Goal: Transaction & Acquisition: Purchase product/service

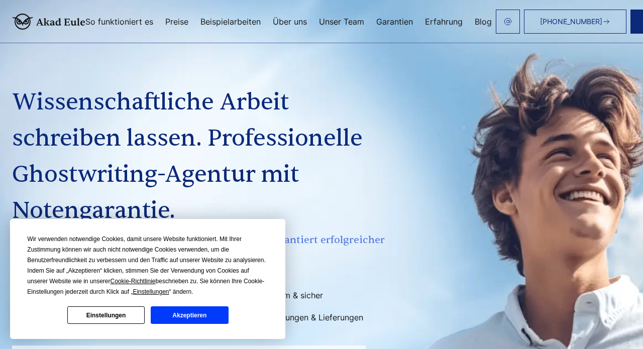
click at [325, 293] on li "Garantiert anonym & sicher" at bounding box center [295, 295] width 185 height 16
click at [194, 311] on button "Akzeptieren" at bounding box center [189, 315] width 77 height 18
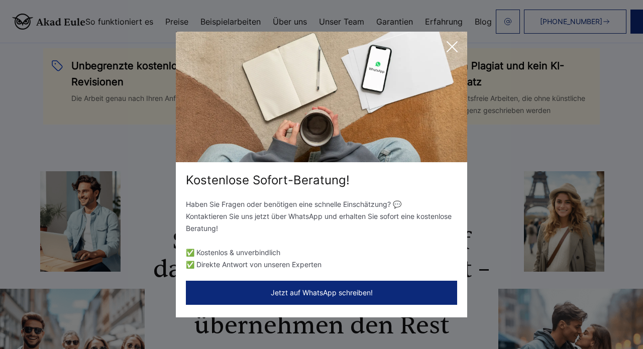
scroll to position [689, 0]
click at [453, 42] on icon at bounding box center [452, 47] width 20 height 20
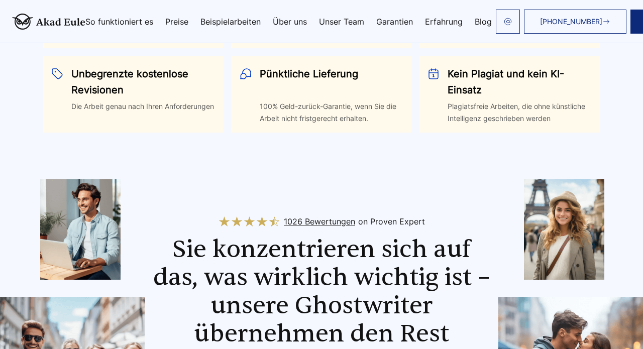
scroll to position [737, 0]
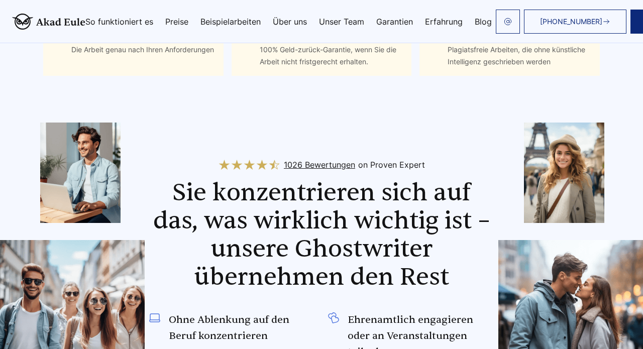
click at [307, 167] on span "1026 Bewertungen" at bounding box center [319, 165] width 71 height 16
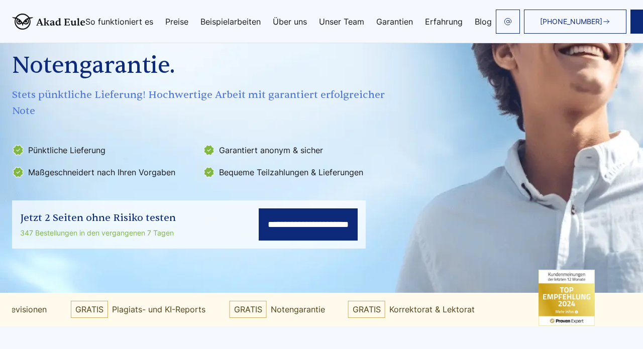
scroll to position [147, 0]
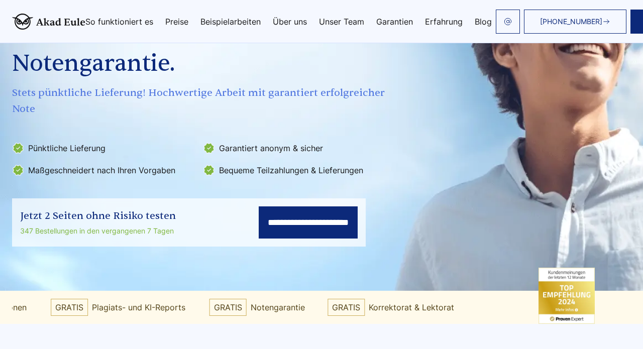
click at [262, 225] on input "**********" at bounding box center [308, 222] width 99 height 32
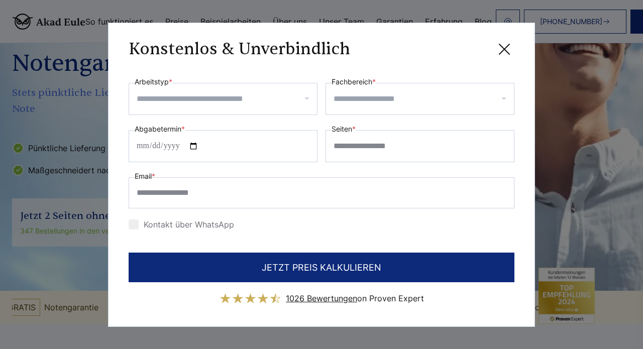
click at [357, 97] on input "Fachbereich *" at bounding box center [424, 99] width 180 height 16
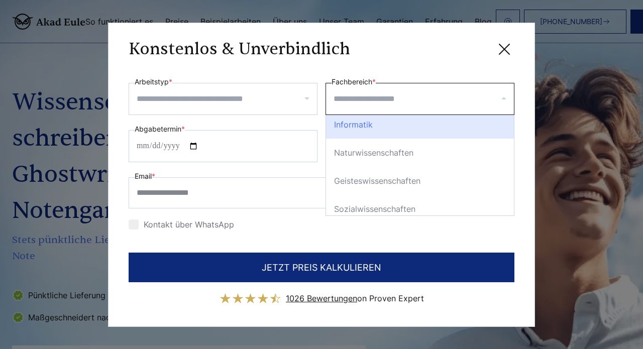
scroll to position [92, 0]
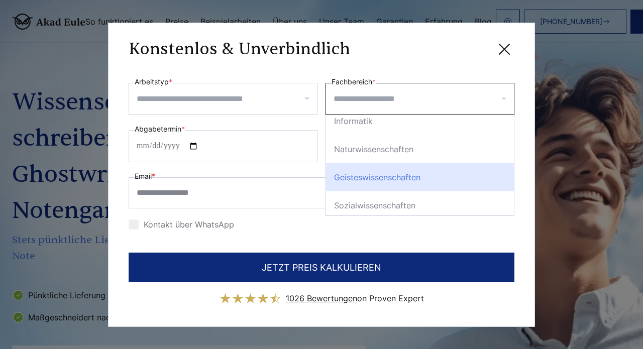
click at [361, 174] on div "Geisteswissenschaften" at bounding box center [420, 177] width 188 height 28
select select "*"
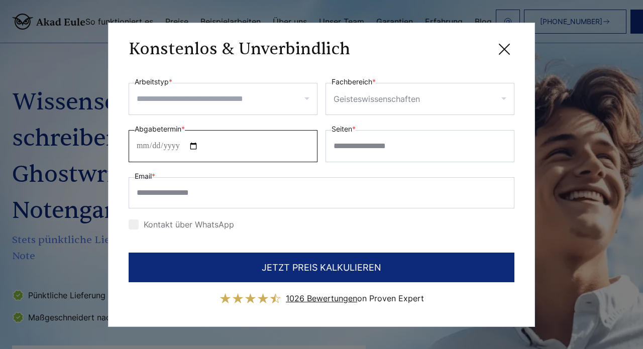
click at [207, 149] on input "Abgabetermin *" at bounding box center [223, 146] width 189 height 32
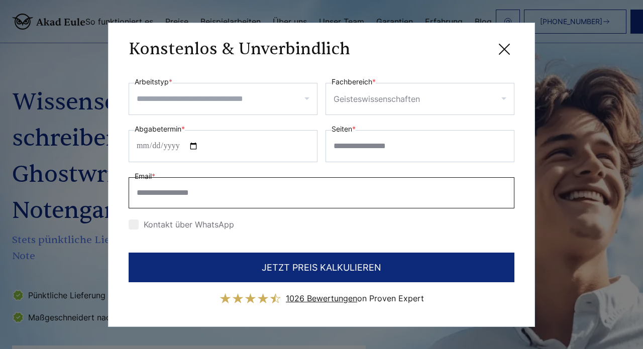
click at [243, 182] on input "Email *" at bounding box center [322, 192] width 386 height 31
click at [303, 99] on input "Arbeitstyp *" at bounding box center [227, 99] width 180 height 16
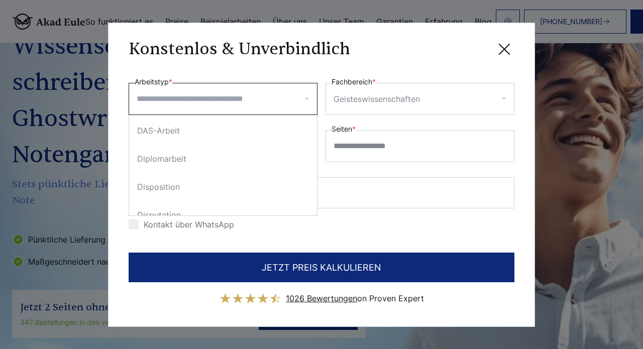
scroll to position [573, 0]
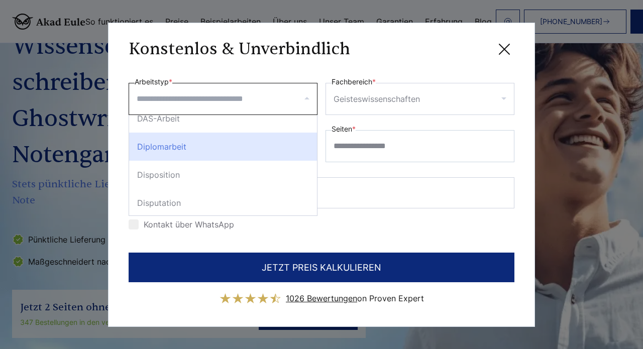
click at [176, 148] on div "Diplomarbeit" at bounding box center [223, 147] width 188 height 28
select select "**"
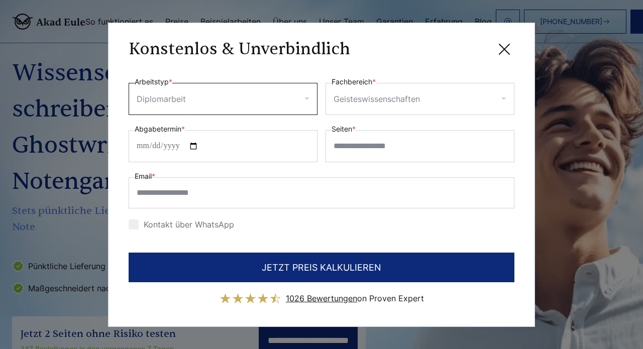
scroll to position [22, 0]
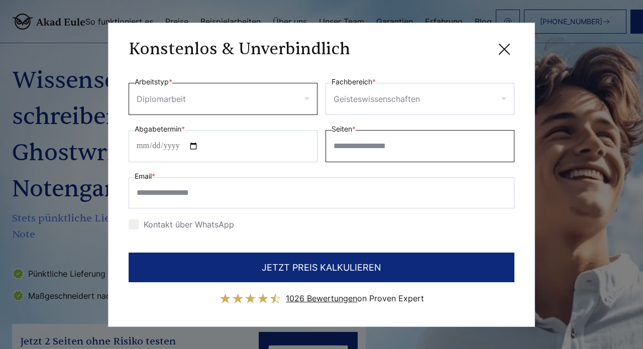
click at [367, 147] on input "Seiten *" at bounding box center [420, 146] width 189 height 32
click at [503, 143] on input "*" at bounding box center [420, 146] width 189 height 32
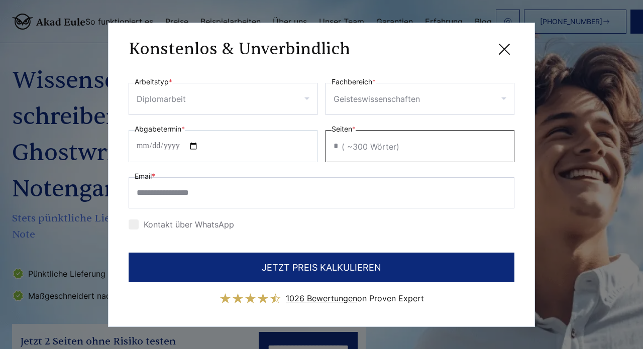
click at [503, 143] on input "*" at bounding box center [420, 146] width 189 height 32
type input "*"
click at [503, 143] on input "*" at bounding box center [420, 146] width 189 height 32
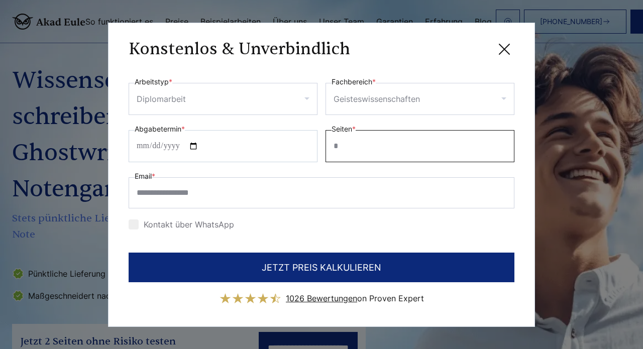
click at [340, 146] on input "Seiten *" at bounding box center [420, 146] width 189 height 32
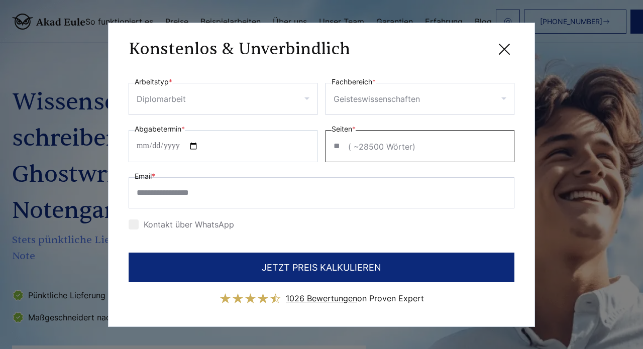
type input "**"
click at [233, 147] on input "Abgabetermin *" at bounding box center [223, 146] width 189 height 32
click at [249, 174] on div "Email *" at bounding box center [322, 189] width 386 height 38
click at [173, 144] on input "**********" at bounding box center [223, 146] width 189 height 32
type input "**********"
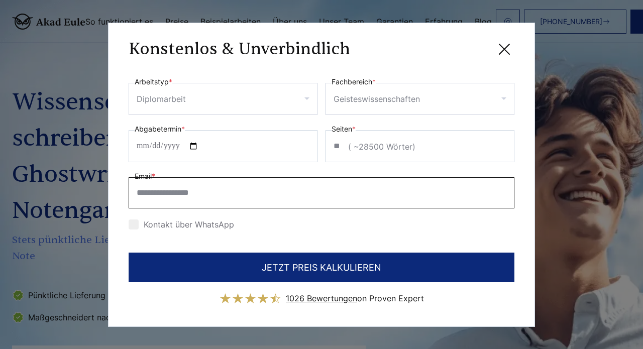
click at [298, 185] on input "Email *" at bounding box center [322, 192] width 386 height 31
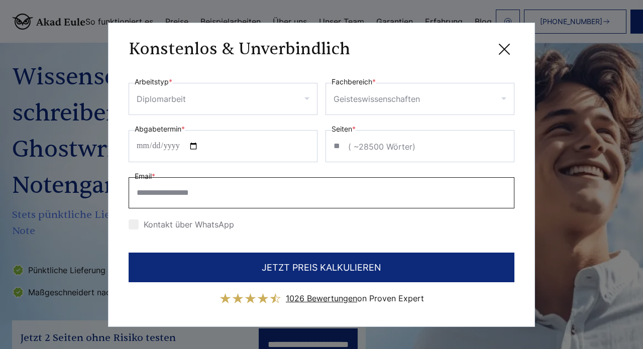
scroll to position [19, 0]
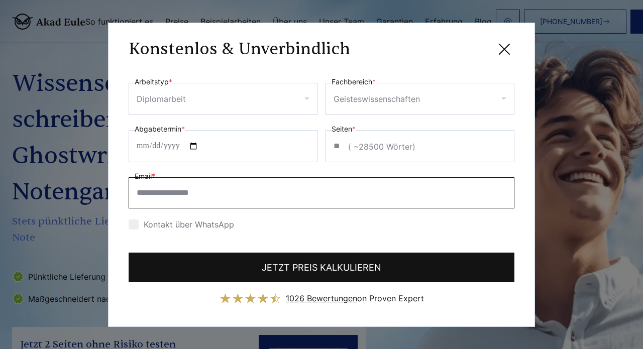
type input "**********"
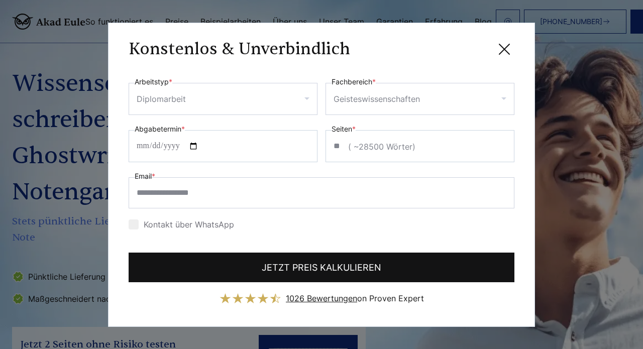
click at [293, 264] on button "JETZT PREIS KALKULIEREN" at bounding box center [322, 268] width 386 height 30
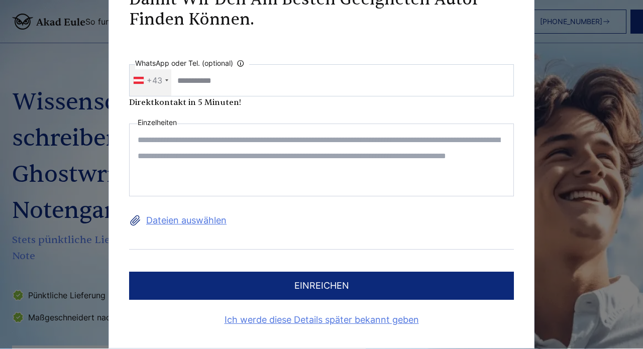
scroll to position [26, 0]
click at [323, 319] on link "Ich werde diese Details später bekannt geben" at bounding box center [321, 320] width 385 height 16
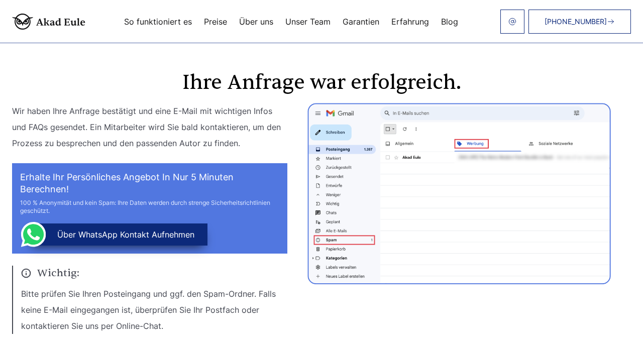
click at [141, 23] on link "So funktioniert es" at bounding box center [158, 22] width 68 height 8
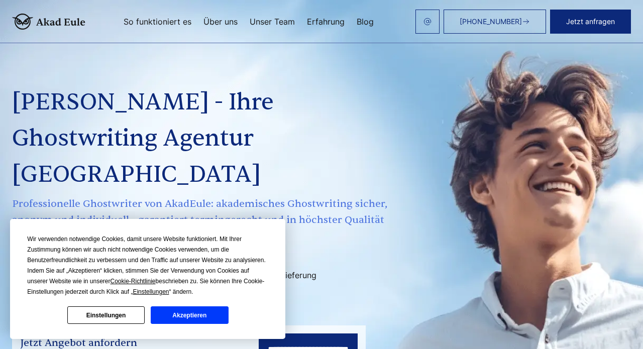
click at [211, 309] on button "Akzeptieren" at bounding box center [189, 315] width 77 height 18
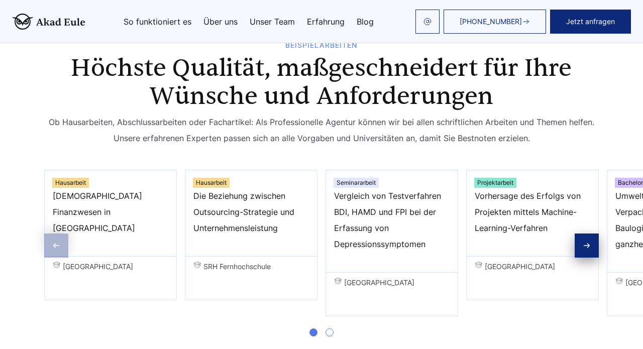
scroll to position [522, 0]
click at [589, 243] on icon "Next slide" at bounding box center [587, 245] width 6 height 4
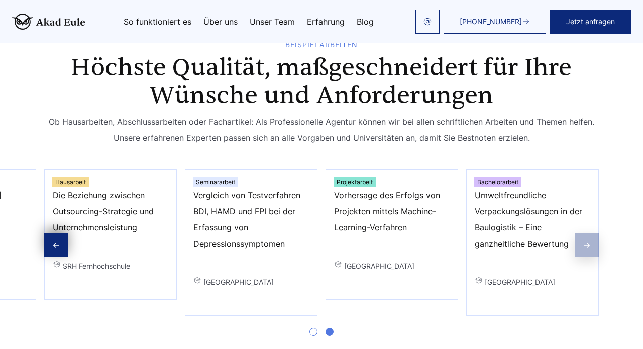
click at [589, 208] on span "Umweltfreundliche Verpackungslösungen in der Baulogistik – Eine ganzheitliche B…" at bounding box center [533, 219] width 116 height 64
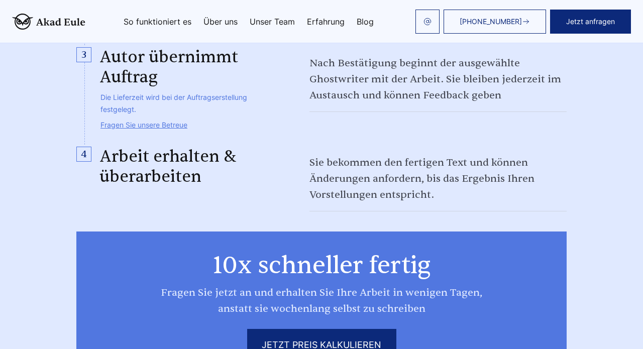
scroll to position [1229, 0]
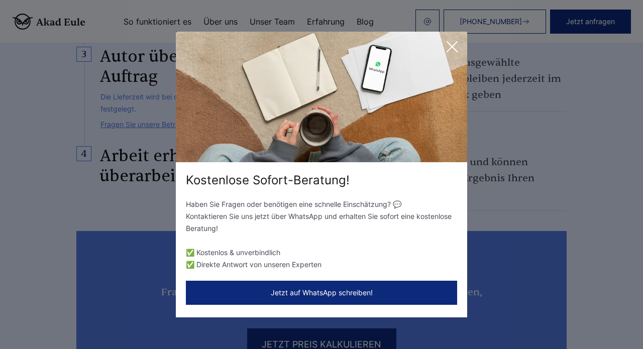
click at [453, 42] on icon at bounding box center [452, 47] width 20 height 20
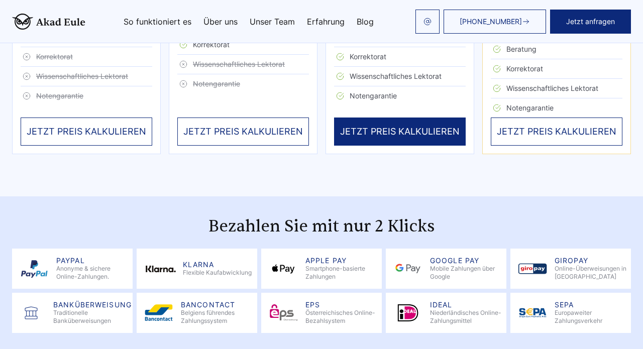
scroll to position [2055, 0]
click at [369, 118] on div "JETZT PREIS KALKULIEREN" at bounding box center [400, 132] width 132 height 28
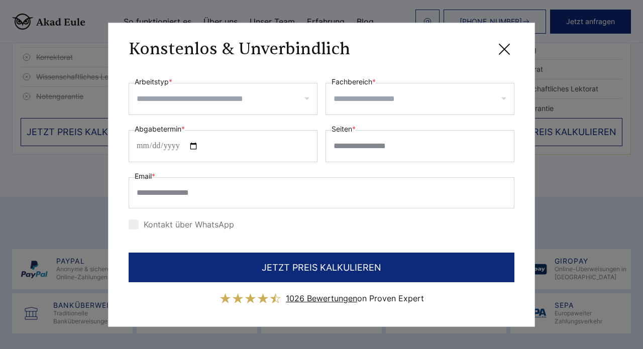
click at [504, 47] on icon at bounding box center [504, 49] width 20 height 20
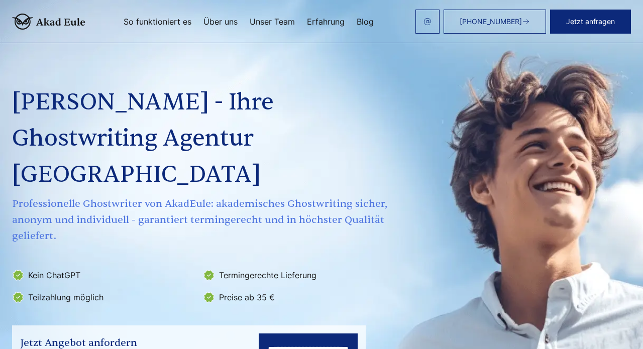
scroll to position [0, 0]
click at [268, 18] on link "Unser Team" at bounding box center [272, 22] width 45 height 8
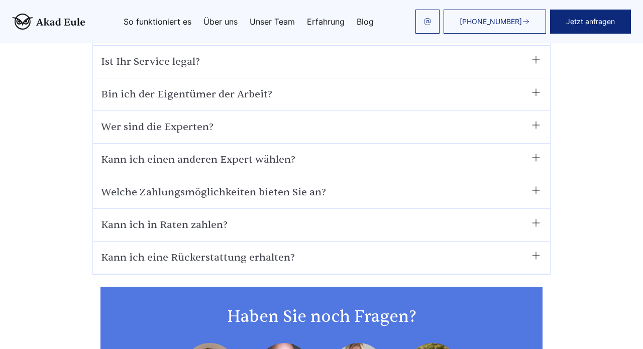
scroll to position [5718, 0]
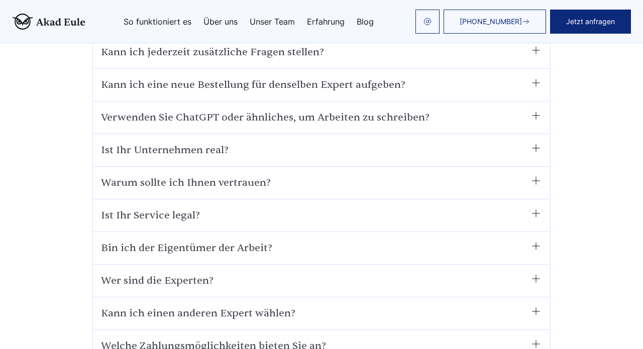
click at [534, 207] on summary "Ist Ihr Service legal?" at bounding box center [321, 215] width 441 height 16
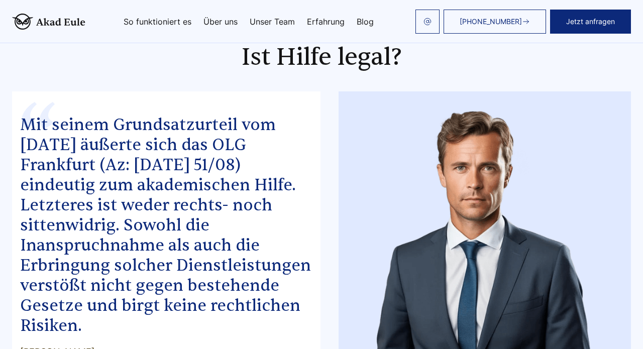
scroll to position [4766, 0]
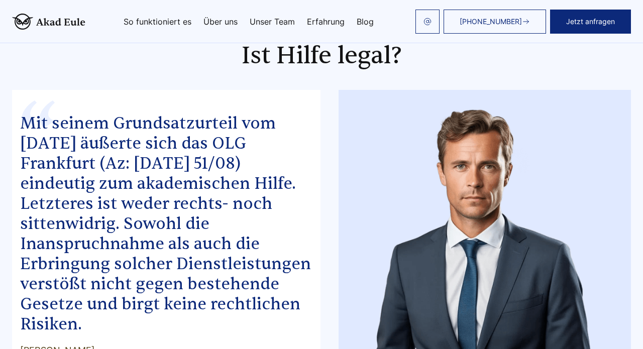
drag, startPoint x: 20, startPoint y: 301, endPoint x: 64, endPoint y: 319, distance: 47.8
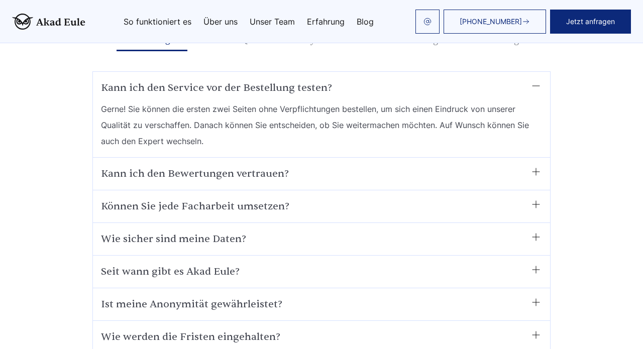
scroll to position [5302, 0]
click at [537, 166] on summary "Kann ich den Bewertungen vertrauen?" at bounding box center [321, 174] width 441 height 16
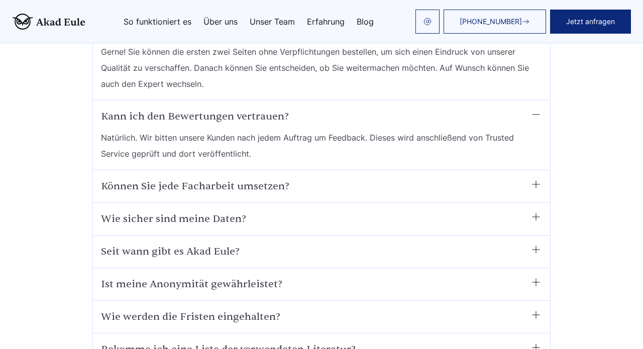
scroll to position [5360, 0]
click at [536, 178] on summary "Können Sie jede Facharbeit umsetzen?" at bounding box center [321, 186] width 441 height 16
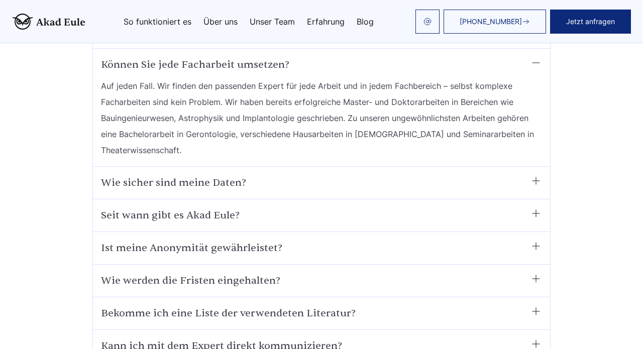
scroll to position [5486, 0]
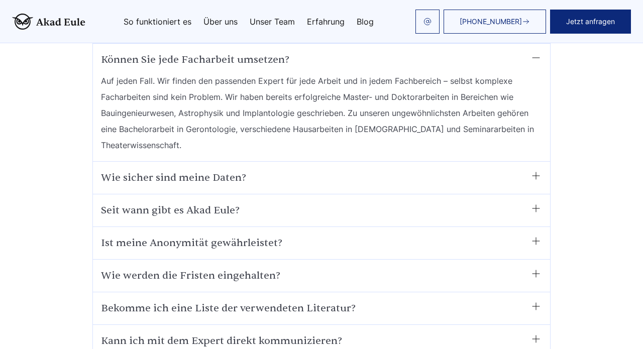
click at [376, 170] on summary "Wie sicher sind meine Daten?" at bounding box center [321, 178] width 441 height 16
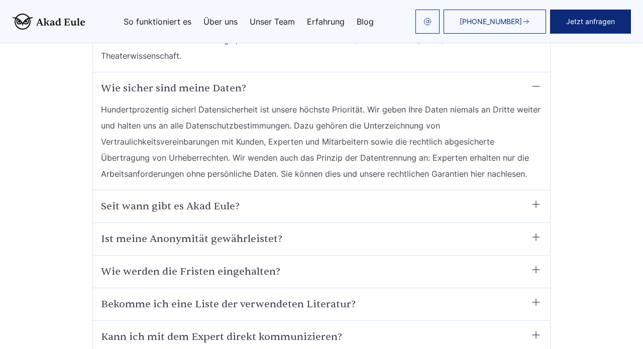
scroll to position [5578, 0]
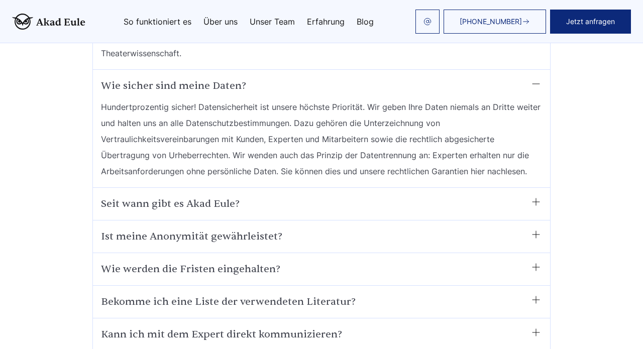
click at [346, 196] on summary "Seit wann gibt es Akad Eule?﻿" at bounding box center [321, 204] width 441 height 16
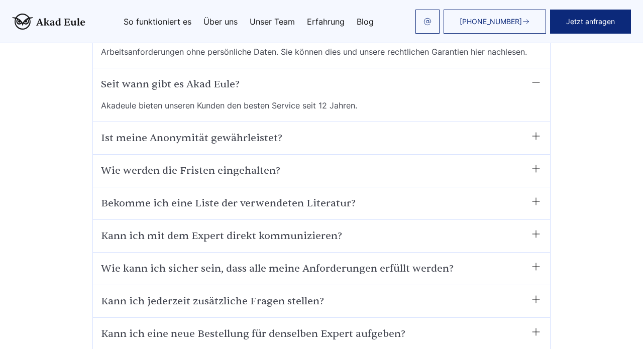
scroll to position [5702, 0]
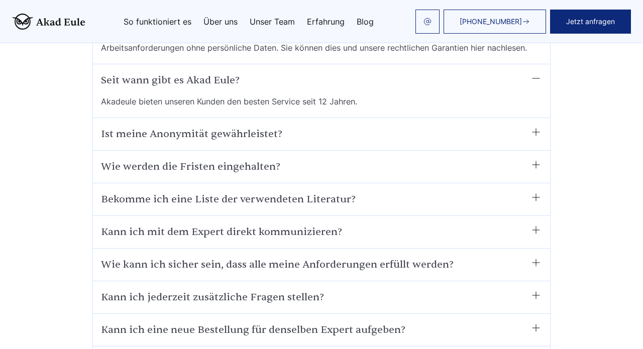
click at [385, 191] on summary "Bekomme ich eine Liste der verwendeten Literatur?﻿" at bounding box center [321, 199] width 441 height 16
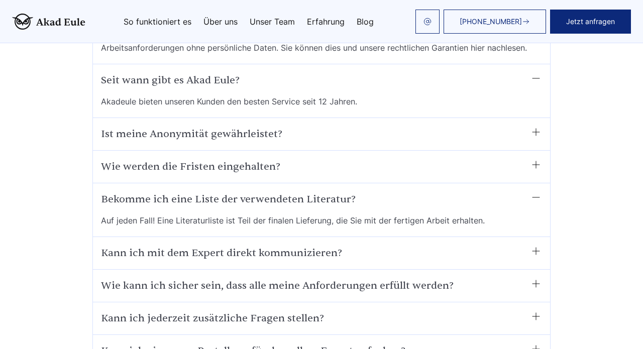
click at [385, 191] on summary "Bekomme ich eine Liste der verwendeten Literatur?﻿" at bounding box center [321, 199] width 441 height 16
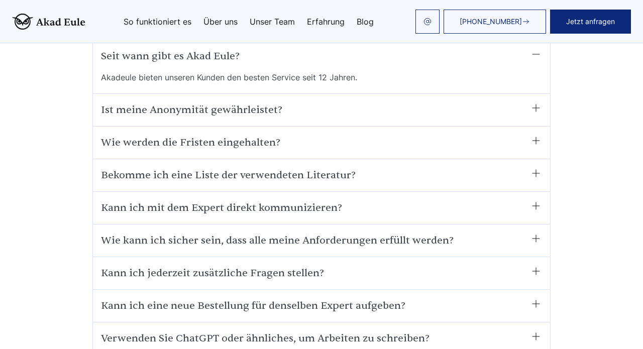
scroll to position [5732, 0]
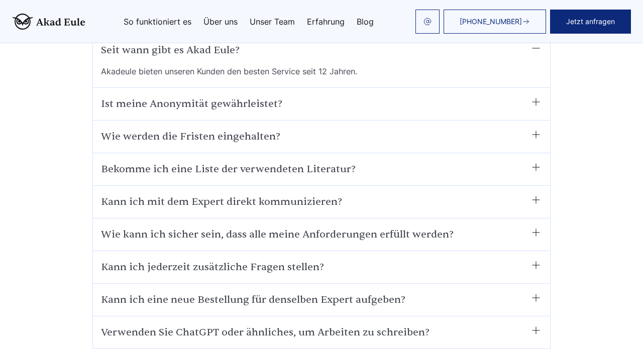
click at [385, 186] on div "Kann ich mit dem Expert direkt kommunizieren? Ja, das ist möglich. Unsere Manag…" at bounding box center [321, 202] width 457 height 33
click at [384, 194] on summary "Kann ich mit dem Expert direkt kommunizieren?" at bounding box center [321, 202] width 441 height 16
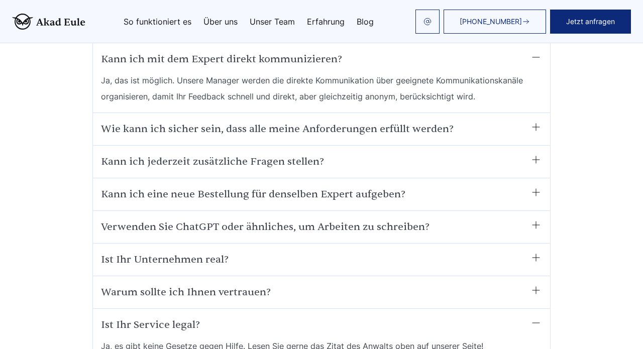
scroll to position [5877, 0]
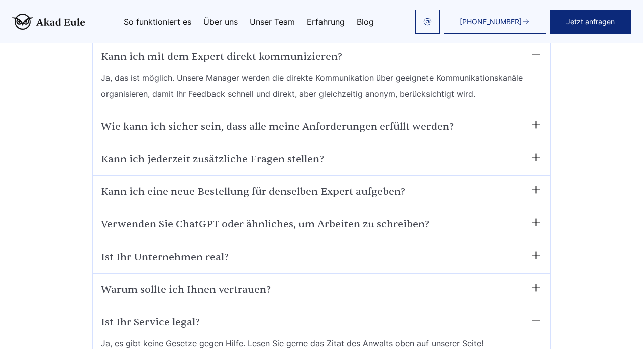
click at [388, 184] on summary "Kann ich eine neue Bestellung für denselben Expert aufgeben?" at bounding box center [321, 192] width 441 height 16
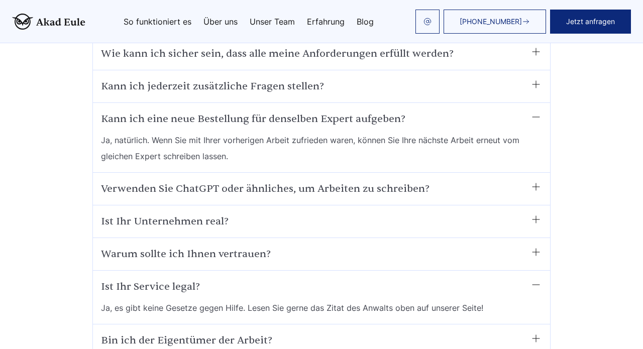
scroll to position [5949, 0]
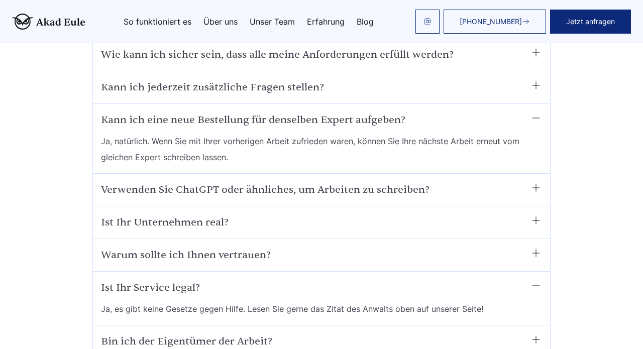
click at [388, 182] on summary "Verwenden Sie ChatGPT oder ähnliches, um Arbeiten zu schreiben?" at bounding box center [321, 190] width 441 height 16
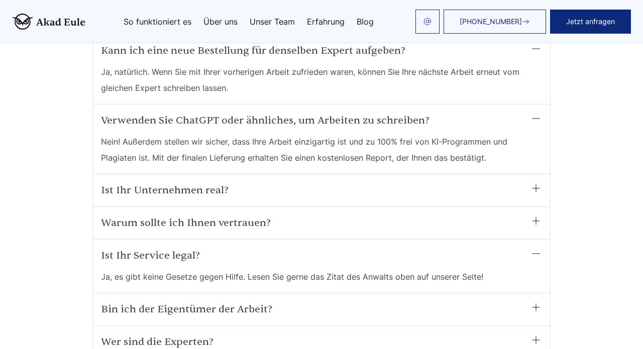
scroll to position [6021, 0]
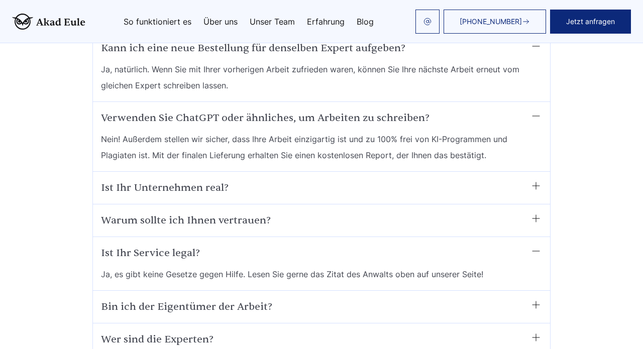
click at [388, 180] on summary "Ist Ihr Unternehmen real?" at bounding box center [321, 188] width 441 height 16
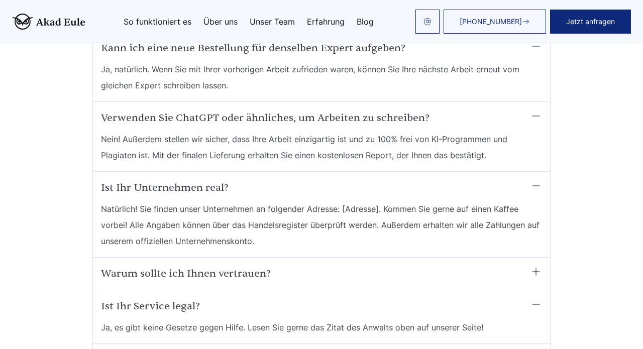
click at [362, 201] on span "Natürlich! Sie finden unser Unternehmen an folgender Adresse: [Adresse]. Kommen…" at bounding box center [321, 225] width 441 height 48
click at [389, 266] on summary "Warum sollte ich Ihnen vertrauen?" at bounding box center [321, 274] width 441 height 16
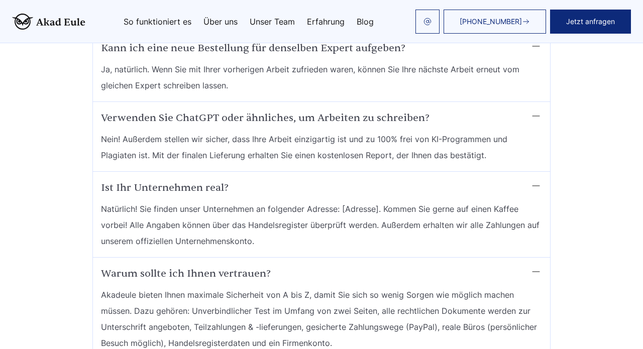
click at [366, 201] on span "Natürlich! Sie finden unser Unternehmen an folgender Adresse: [Adresse]. Kommen…" at bounding box center [321, 225] width 441 height 48
click at [315, 201] on span "Natürlich! Sie finden unser Unternehmen an folgender Adresse: [Adresse]. Kommen…" at bounding box center [321, 225] width 441 height 48
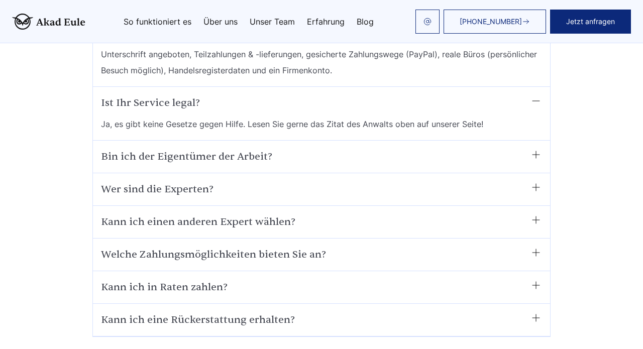
scroll to position [6295, 0]
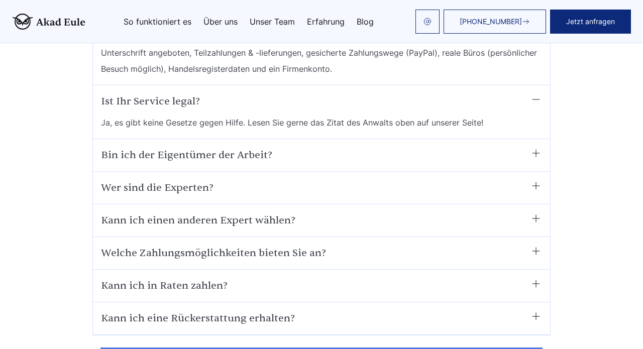
click at [380, 147] on summary "Bin ich der Eigentümer der Arbeit?" at bounding box center [321, 155] width 441 height 16
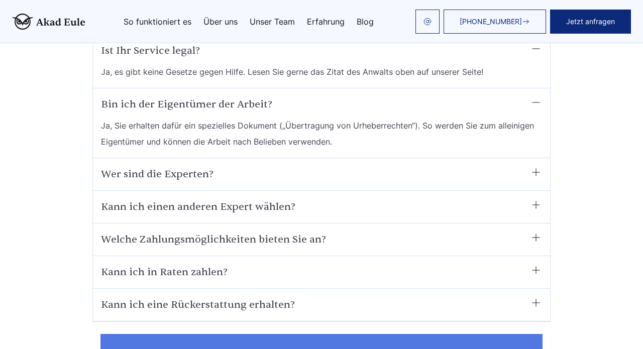
scroll to position [6357, 0]
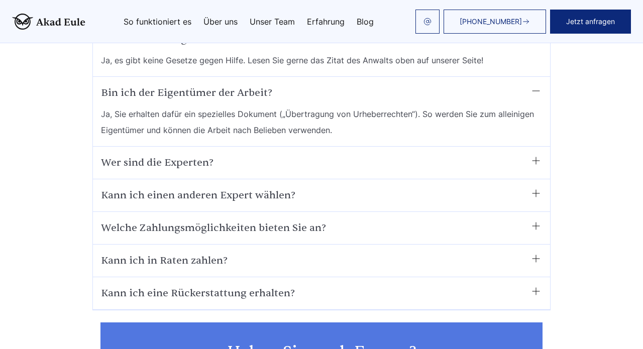
click at [373, 155] on summary "Wer sind die Experten?" at bounding box center [321, 163] width 441 height 16
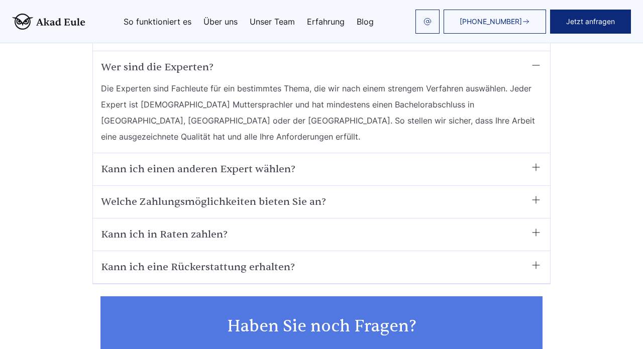
scroll to position [6455, 0]
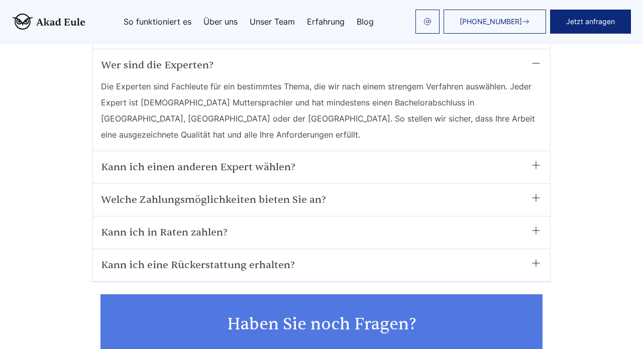
click at [361, 257] on summary "Kann ich eine Rückerstattung erhalten?" at bounding box center [321, 265] width 441 height 16
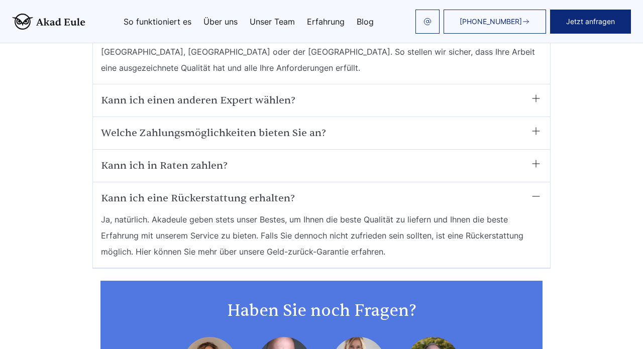
scroll to position [6521, 0]
click at [314, 212] on span "Ja, natürlich. Akadeule geben stets unser Bestes, um Ihnen die beste Qualität z…" at bounding box center [321, 236] width 441 height 48
click at [149, 212] on span "Ja, natürlich. Akadeule geben stets unser Bestes, um Ihnen die beste Qualität z…" at bounding box center [321, 236] width 441 height 48
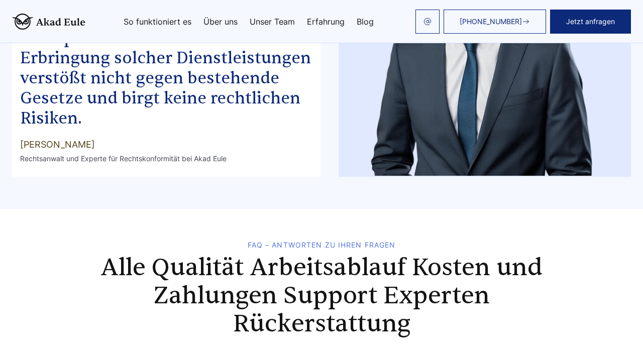
scroll to position [4917, 0]
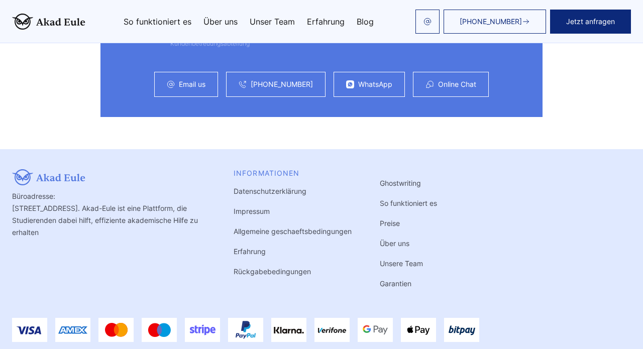
click at [265, 21] on link "Unser Team" at bounding box center [272, 22] width 45 height 8
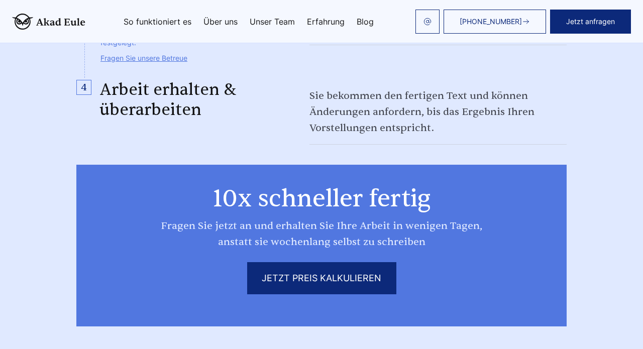
scroll to position [1109, 0]
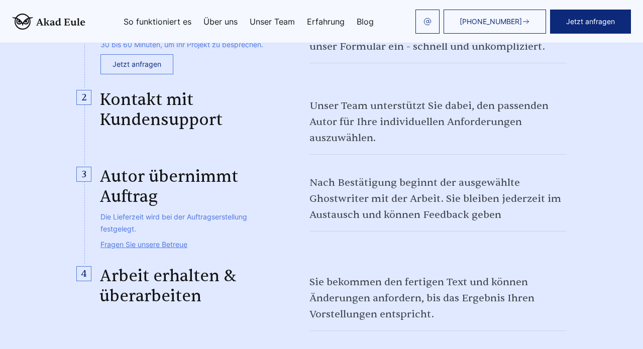
click at [161, 20] on link "So funktioniert es" at bounding box center [158, 22] width 68 height 8
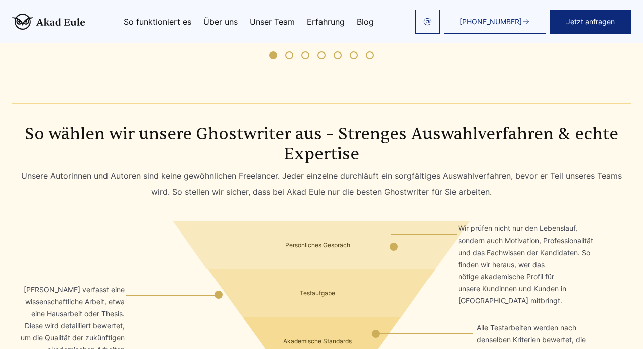
click at [147, 18] on link "So funktioniert es" at bounding box center [158, 22] width 68 height 8
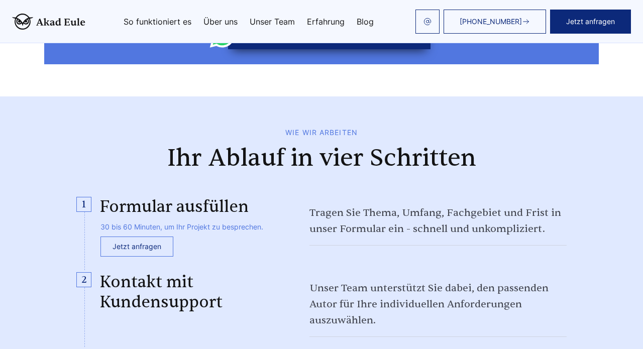
scroll to position [431, 0]
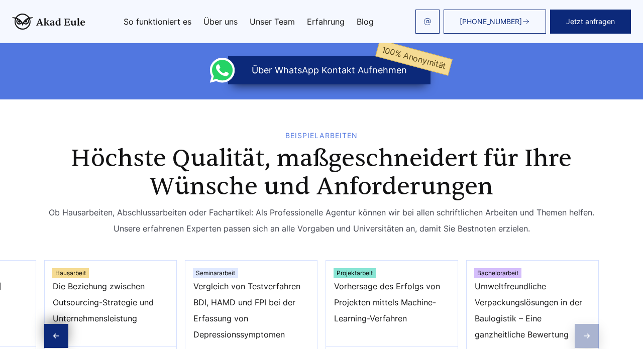
click at [64, 17] on img at bounding box center [48, 22] width 73 height 16
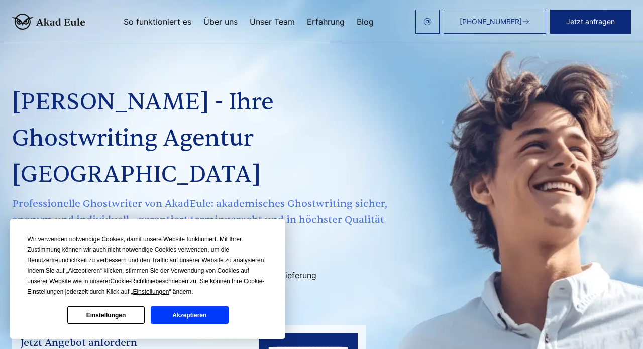
click at [213, 311] on button "Akzeptieren" at bounding box center [189, 315] width 77 height 18
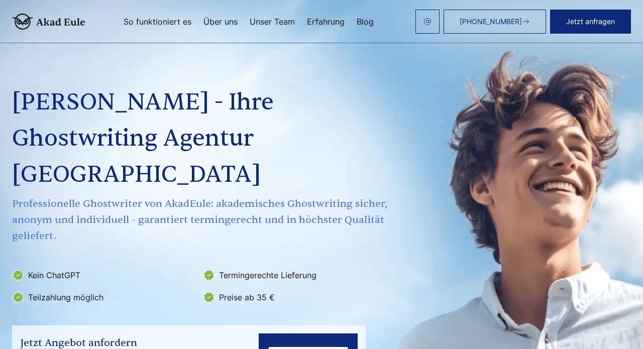
click at [182, 19] on link "So funktioniert es" at bounding box center [158, 22] width 68 height 8
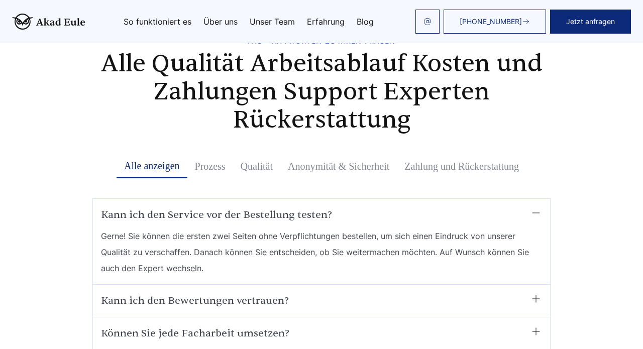
scroll to position [5335, 0]
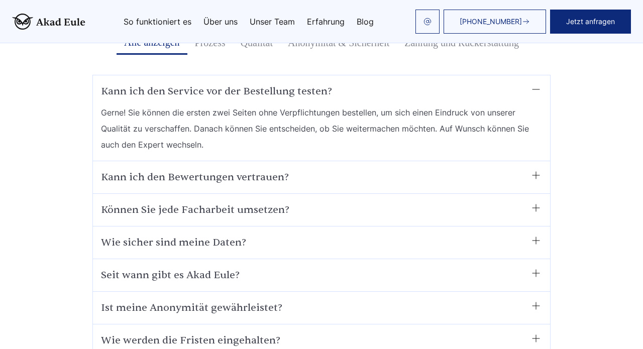
click at [326, 20] on link "Erfahrung" at bounding box center [326, 22] width 38 height 8
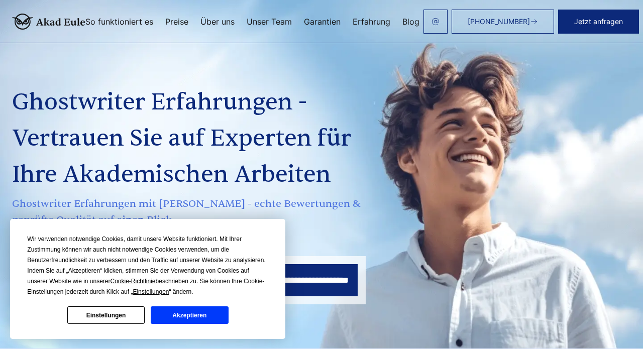
click at [198, 315] on button "Akzeptieren" at bounding box center [189, 315] width 77 height 18
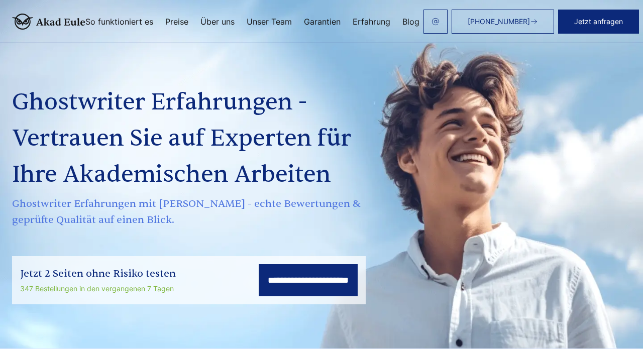
click at [363, 21] on link "Erfahrung" at bounding box center [372, 22] width 38 height 8
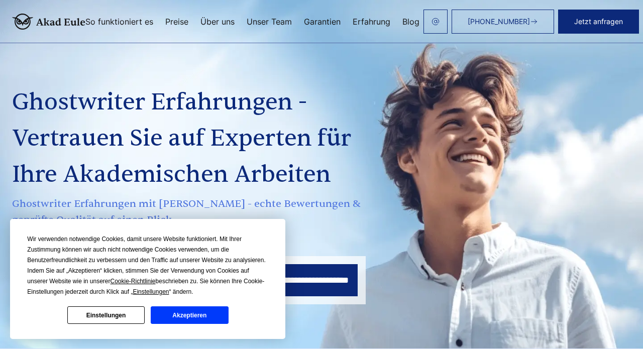
click at [188, 314] on button "Akzeptieren" at bounding box center [189, 315] width 77 height 18
